Goal: Task Accomplishment & Management: Use online tool/utility

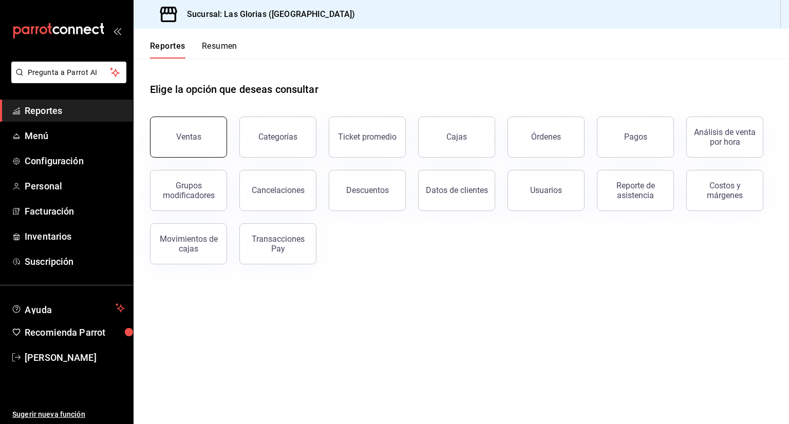
click at [197, 142] on button "Ventas" at bounding box center [188, 137] width 77 height 41
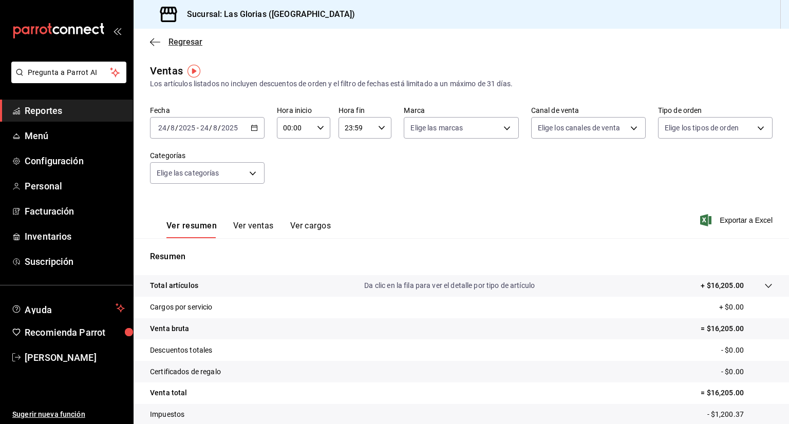
click at [152, 41] on icon "button" at bounding box center [155, 41] width 10 height 9
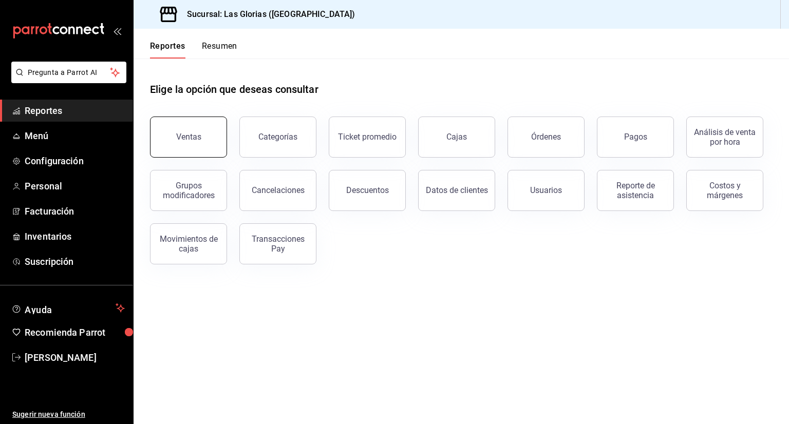
click at [193, 139] on div "Ventas" at bounding box center [188, 137] width 25 height 10
